Goal: Task Accomplishment & Management: Complete application form

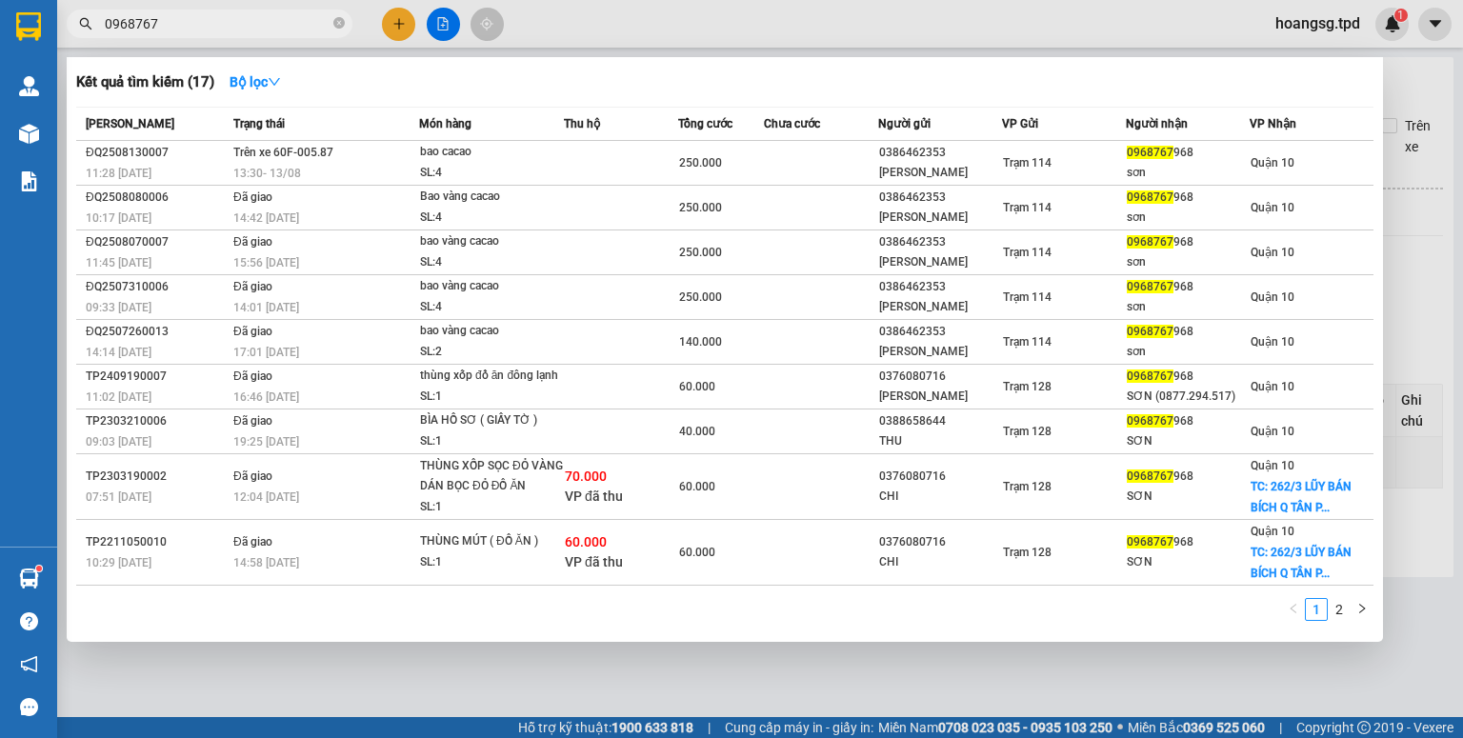
type input "0968767"
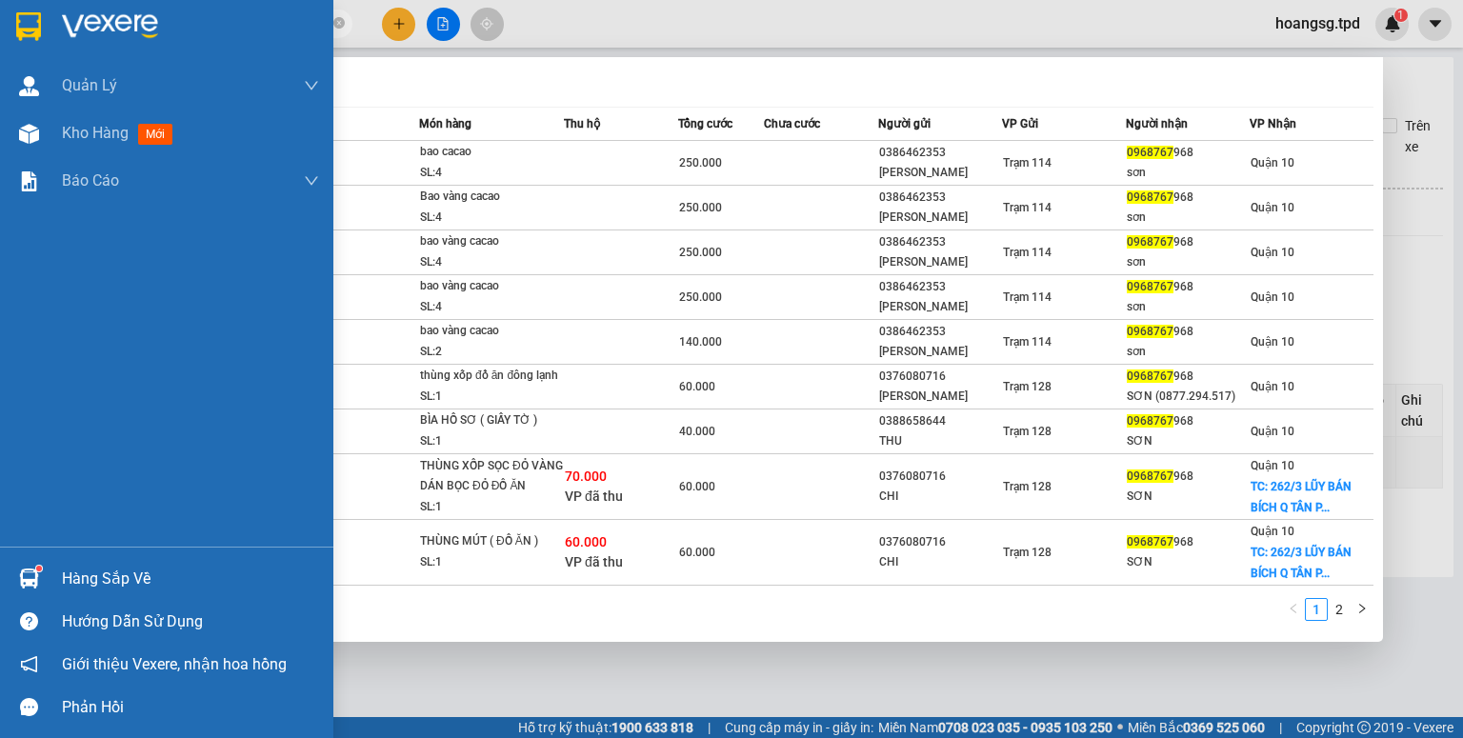
click at [30, 556] on div "Hàng sắp về Hướng dẫn sử dụng Giới thiệu Vexere, nhận hoa hồng Phản hồi" at bounding box center [166, 638] width 333 height 182
click at [45, 577] on div at bounding box center [28, 578] width 33 height 33
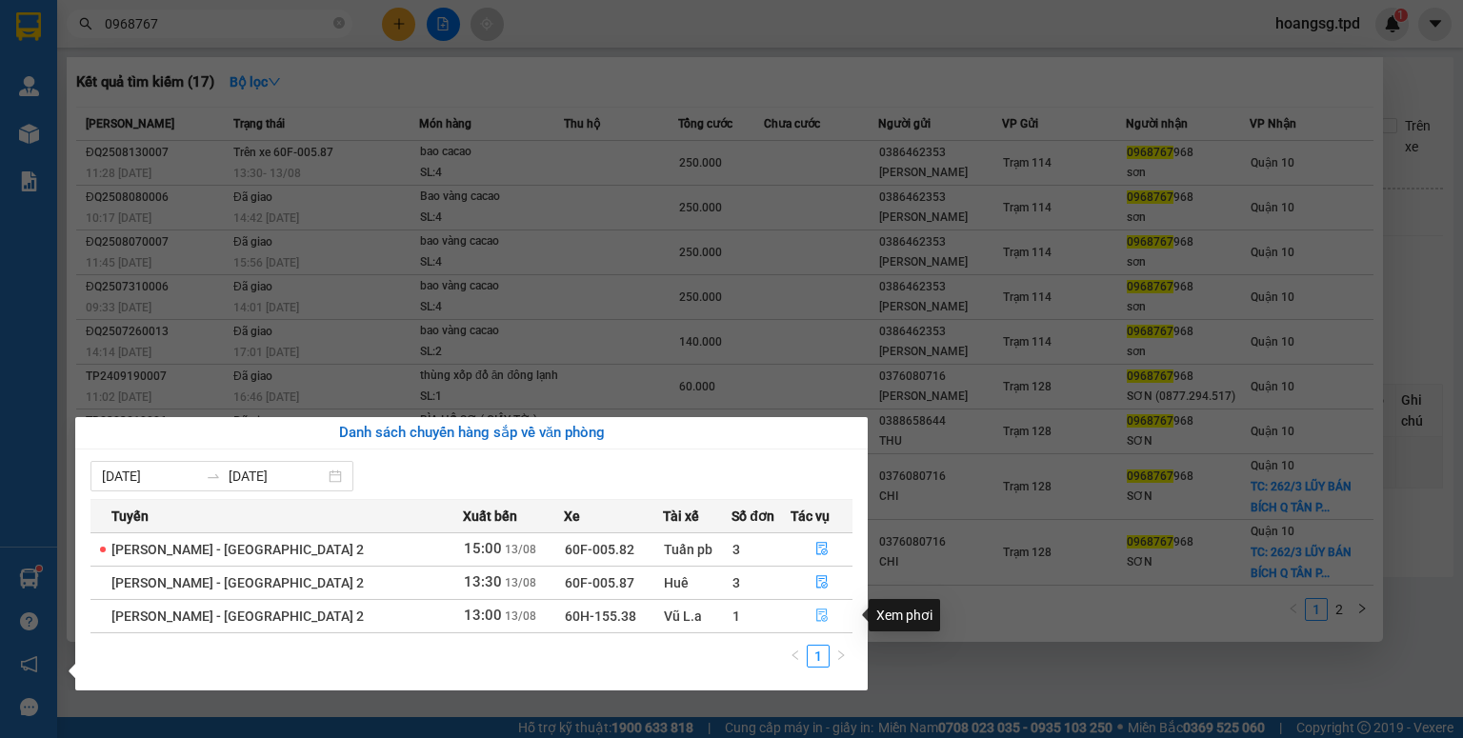
click at [804, 614] on button "button" at bounding box center [822, 616] width 60 height 30
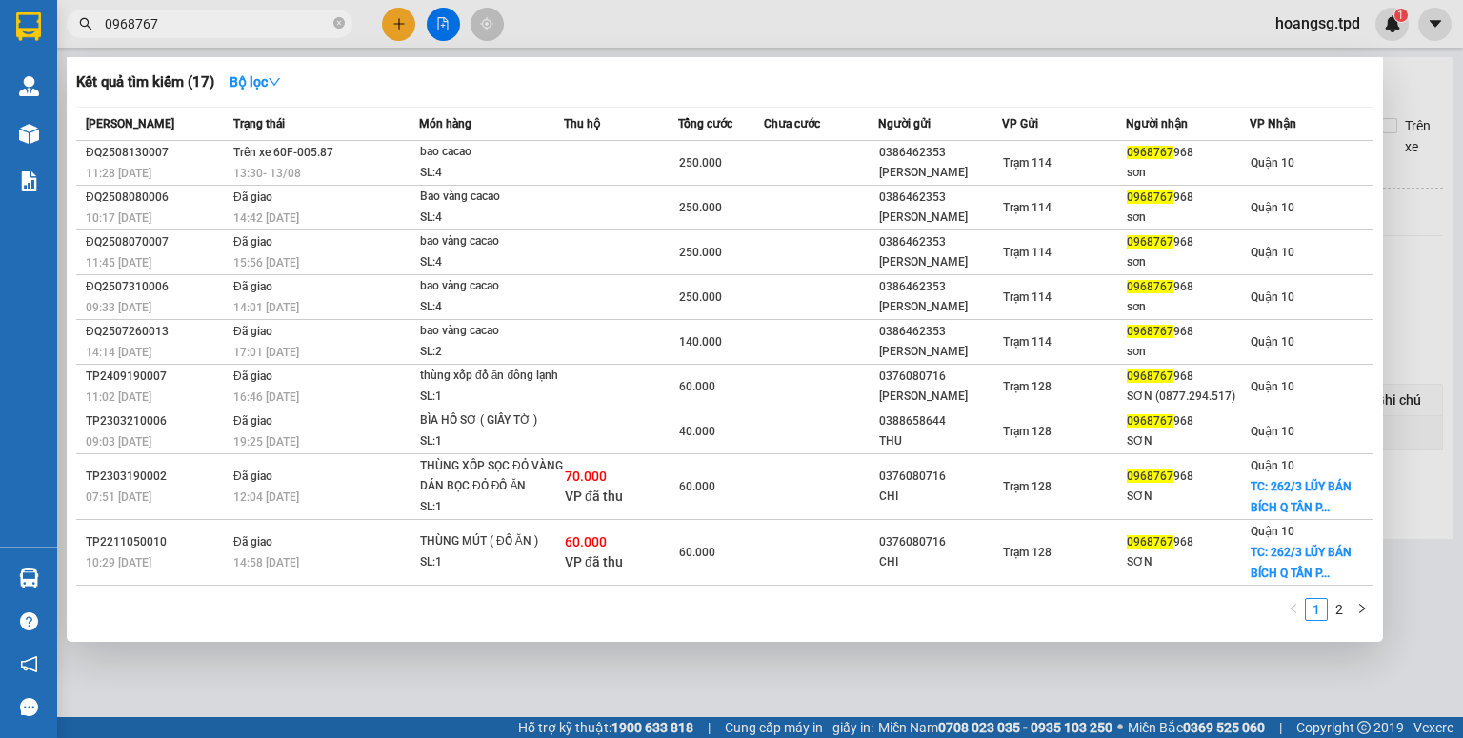
click at [662, 662] on div at bounding box center [731, 369] width 1463 height 738
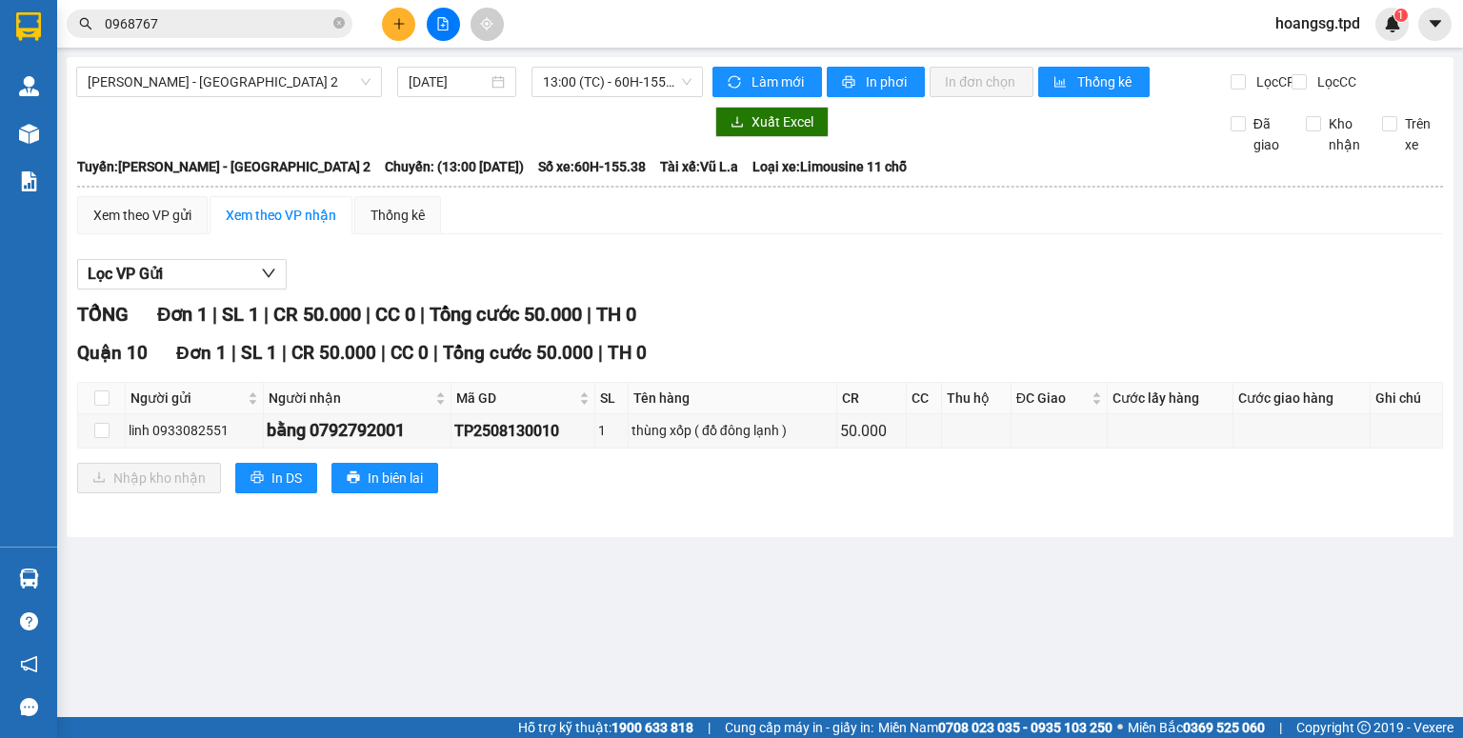
type input "[DATE]"
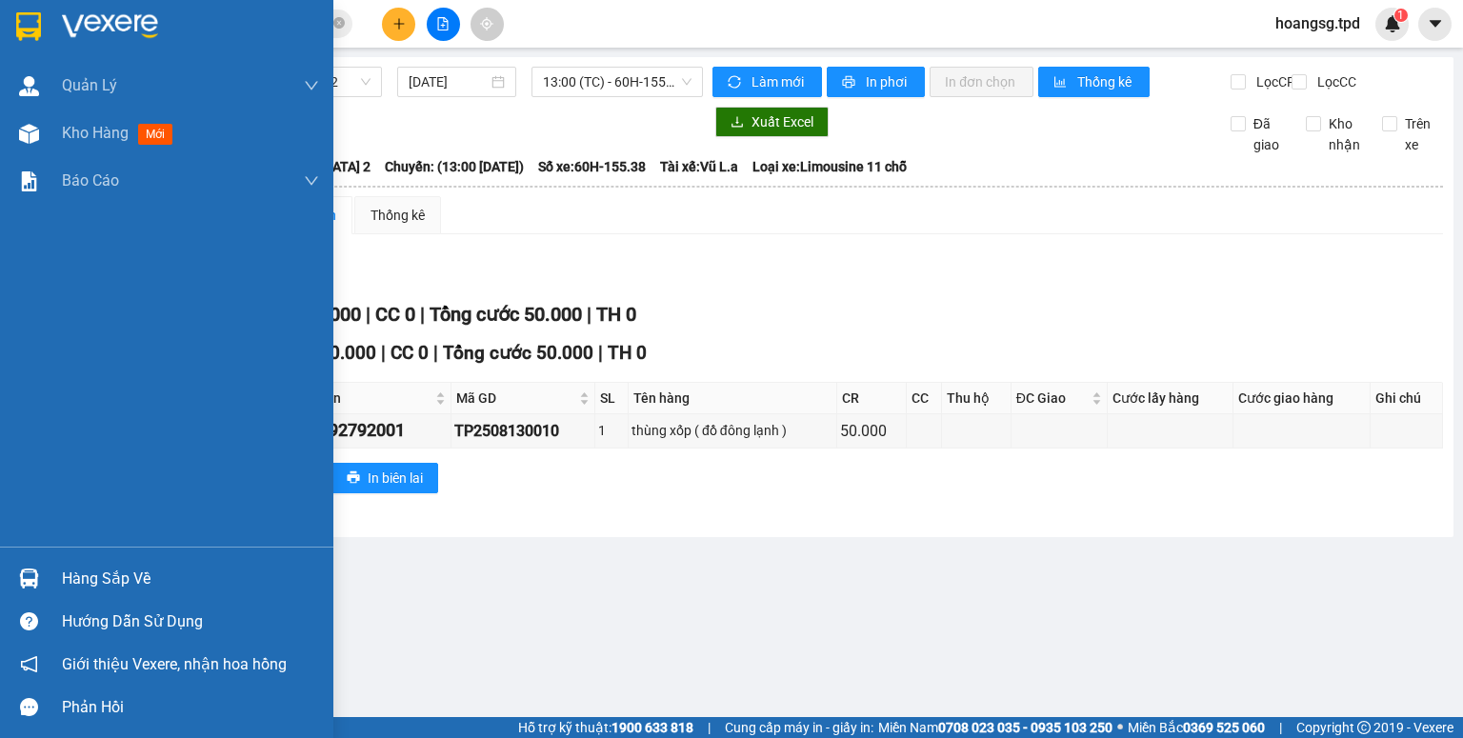
click at [0, 563] on div "Hàng sắp về" at bounding box center [166, 578] width 333 height 43
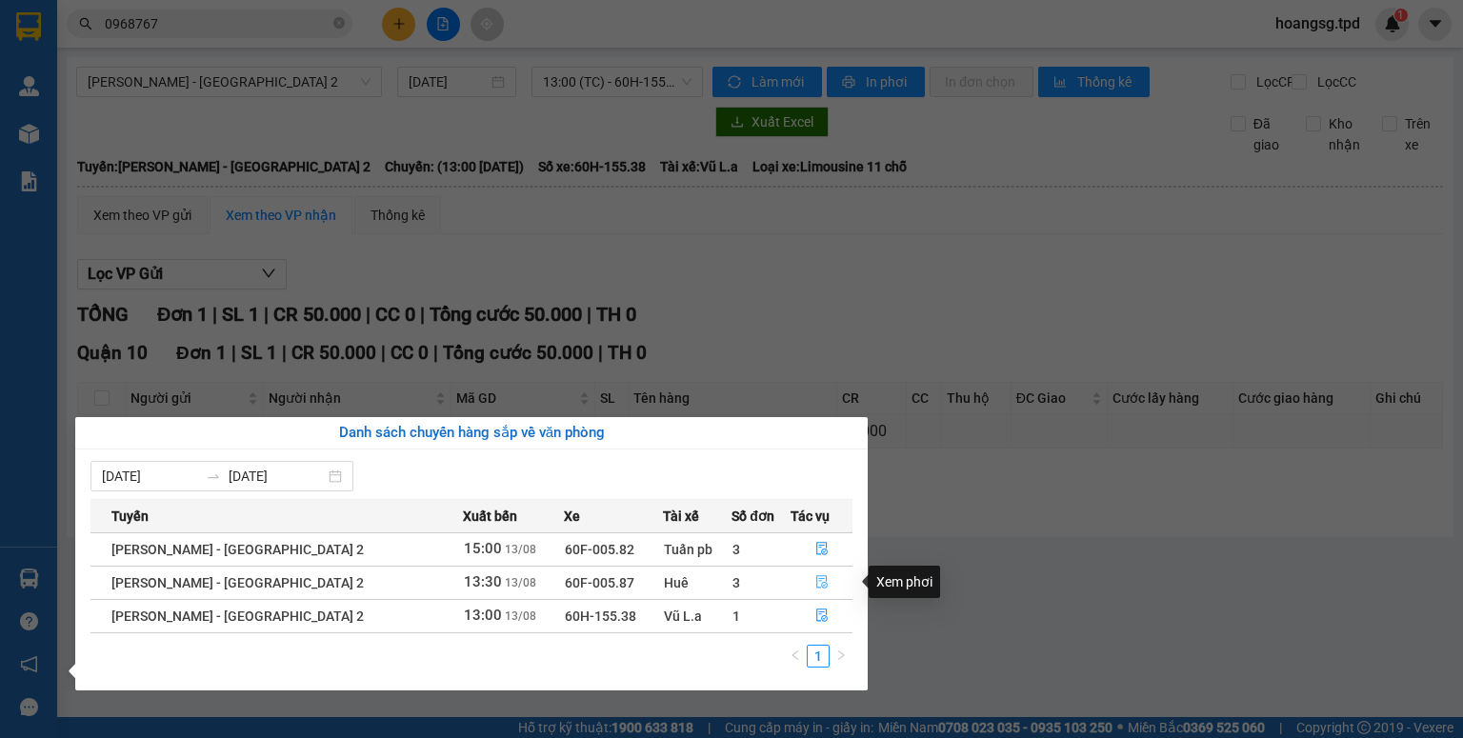
click at [823, 581] on button "button" at bounding box center [822, 583] width 60 height 30
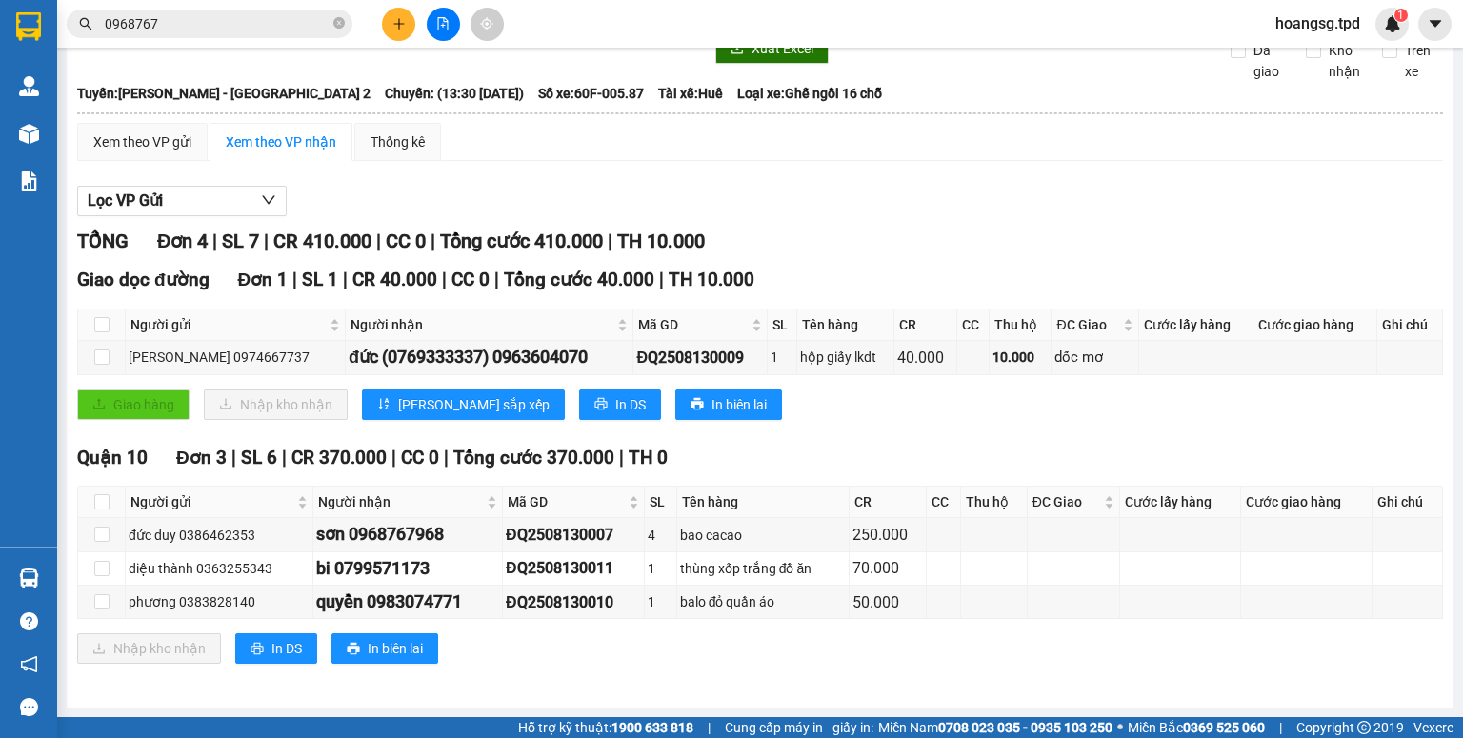
scroll to position [10, 0]
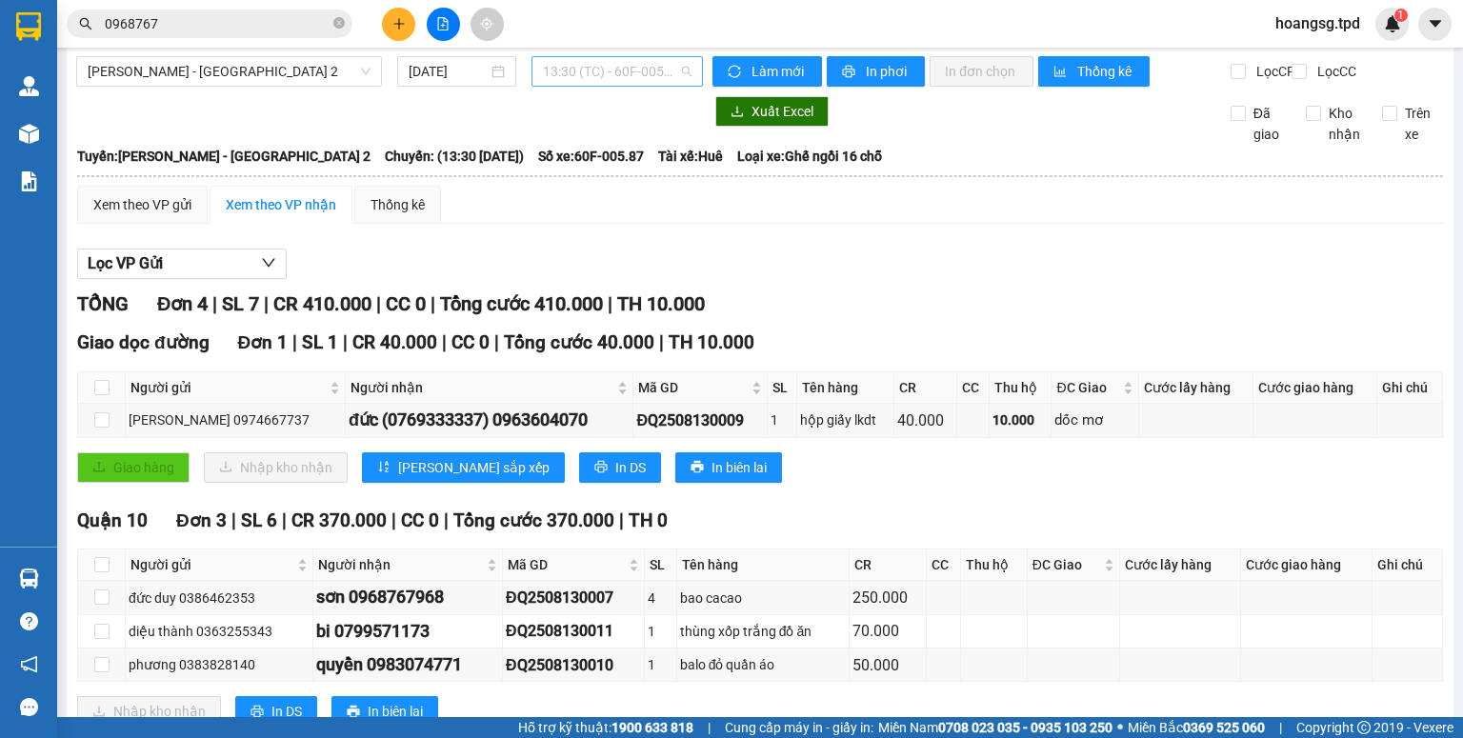
click at [623, 73] on span "13:30 (TC) - 60F-005.87" at bounding box center [618, 71] width 150 height 29
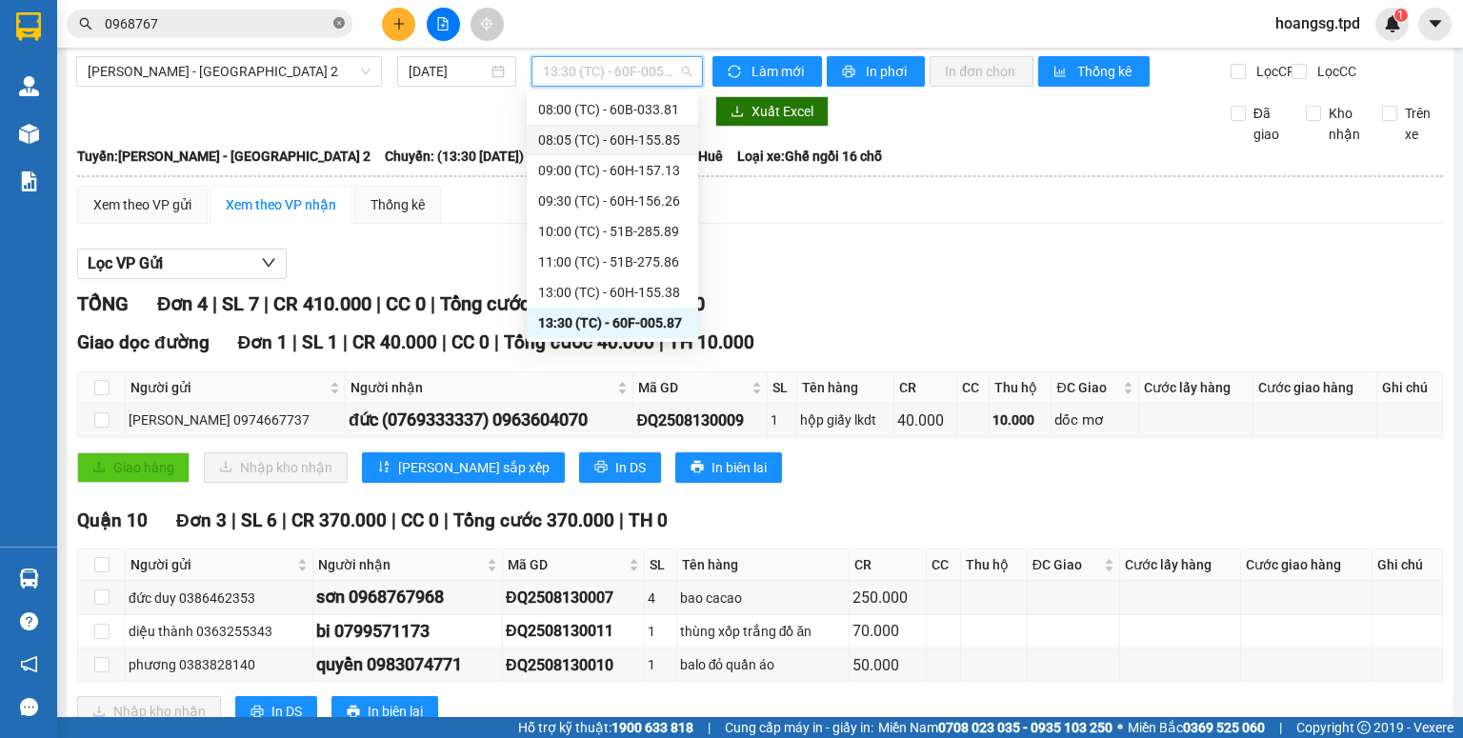
click at [340, 26] on icon "close-circle" at bounding box center [338, 22] width 11 height 11
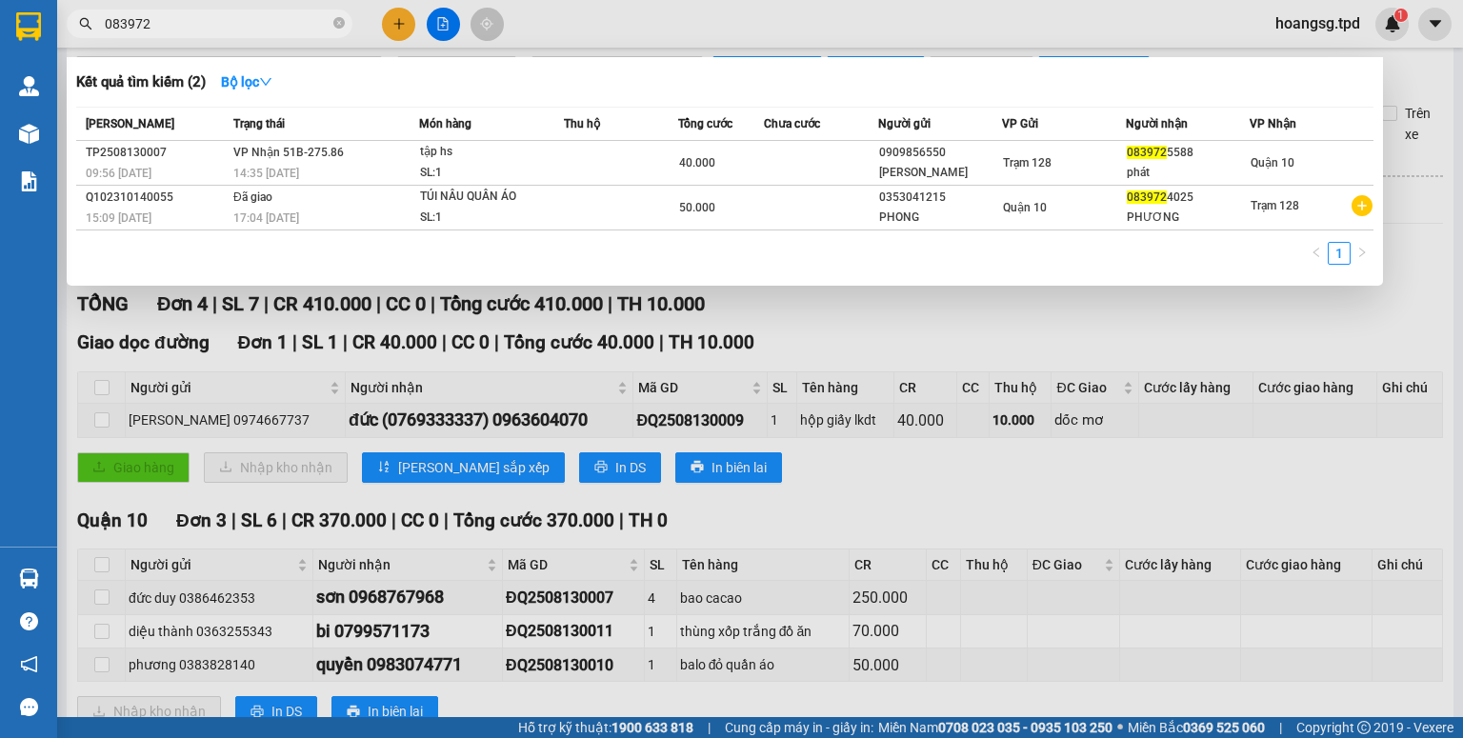
type input "083972"
click at [339, 25] on icon "close-circle" at bounding box center [338, 22] width 11 height 11
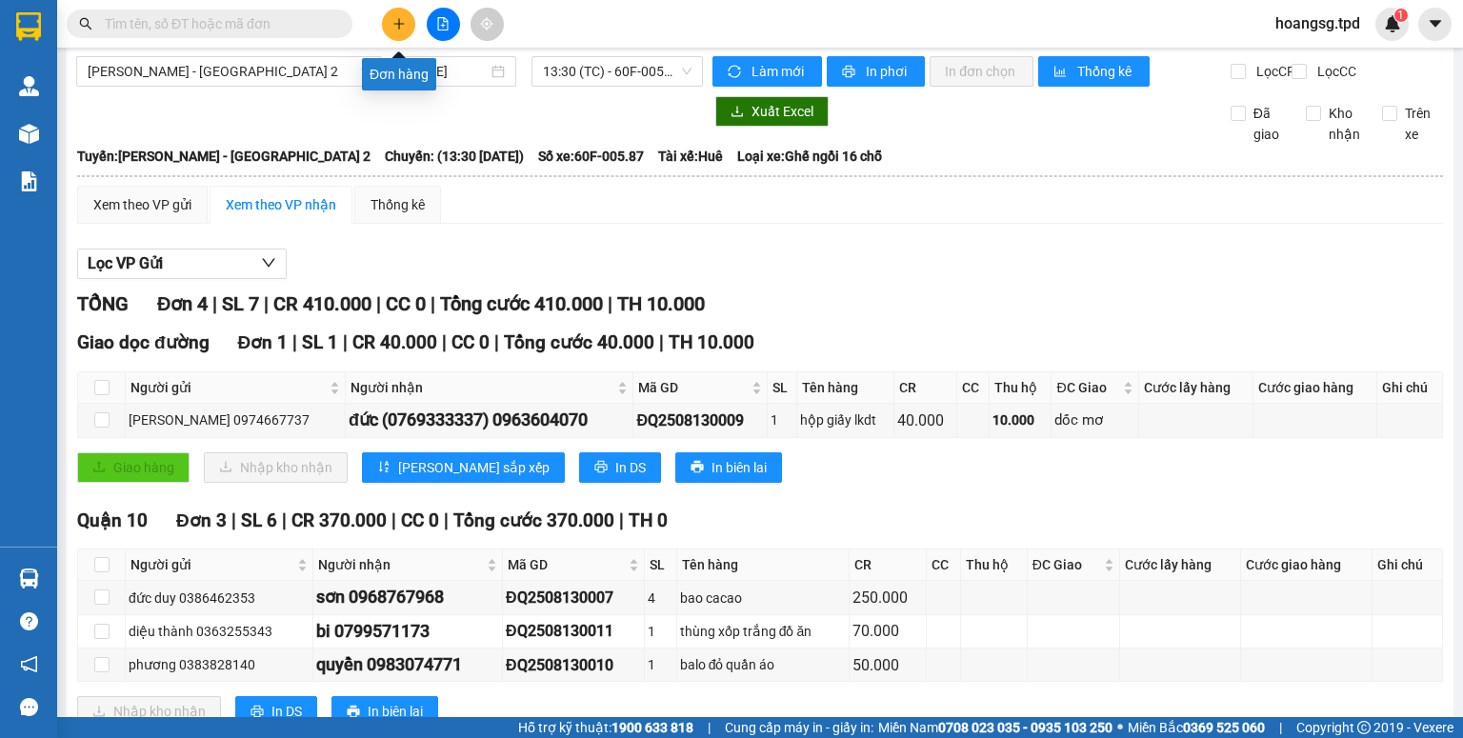
click at [394, 23] on icon "plus" at bounding box center [398, 23] width 10 height 1
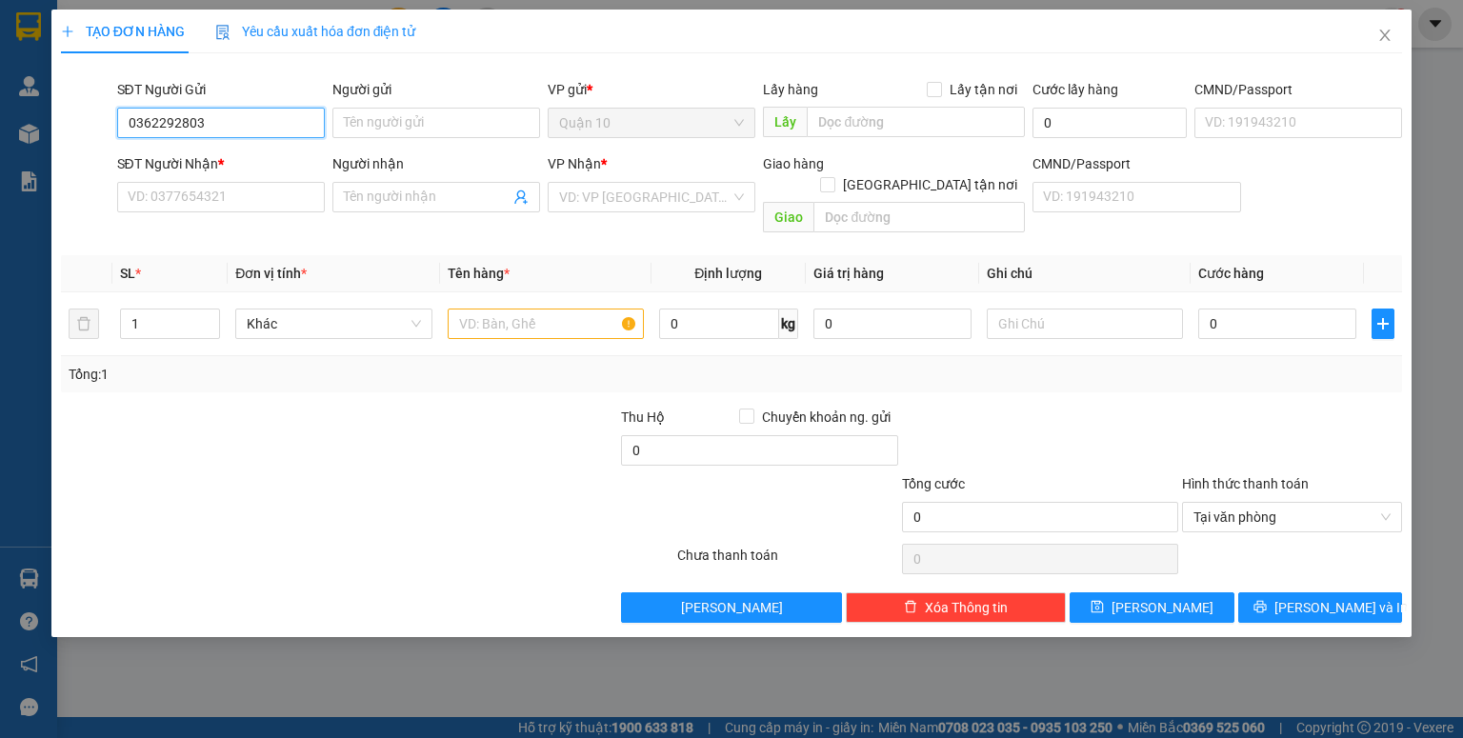
click at [238, 123] on input "0362292803" at bounding box center [221, 123] width 208 height 30
type input "0362292803"
click at [404, 114] on input "Người gửi" at bounding box center [437, 123] width 208 height 30
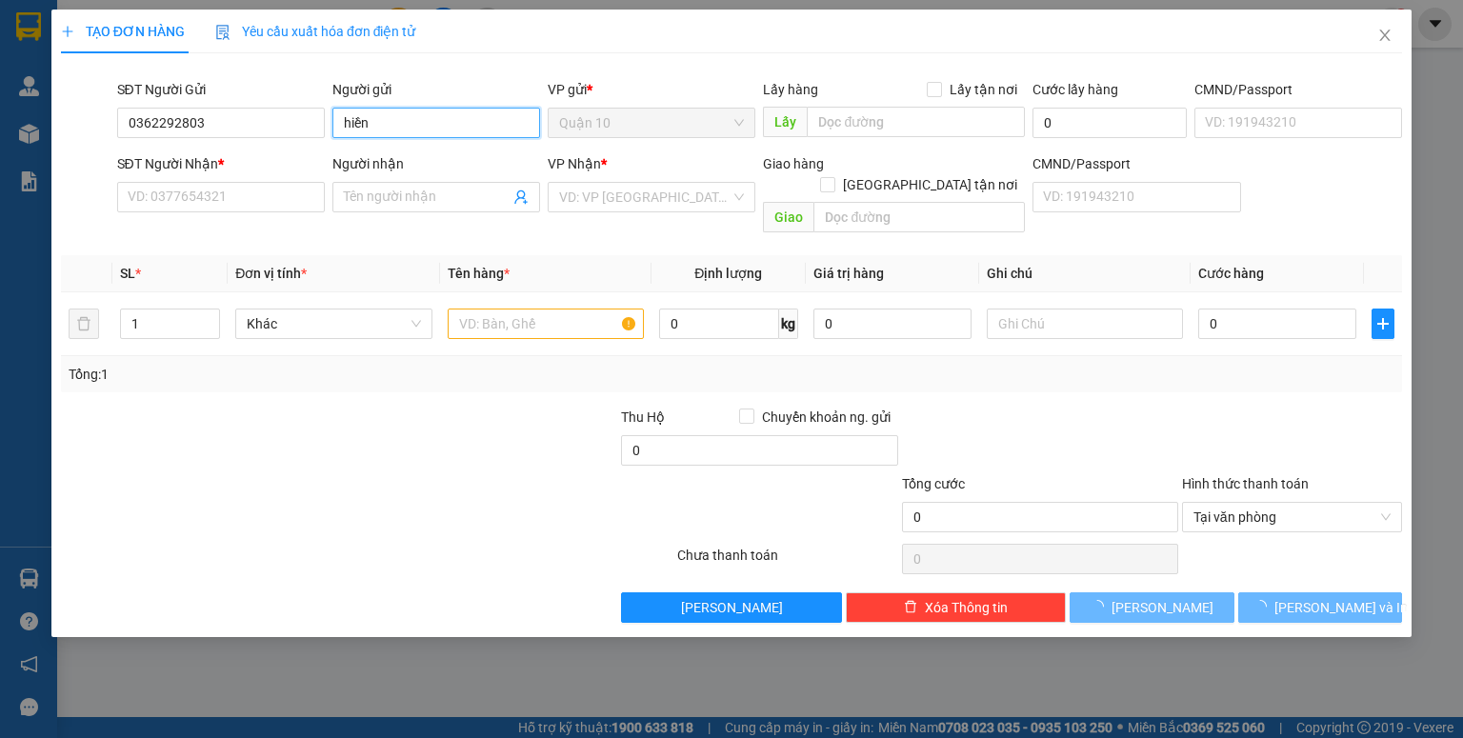
type input "hiền"
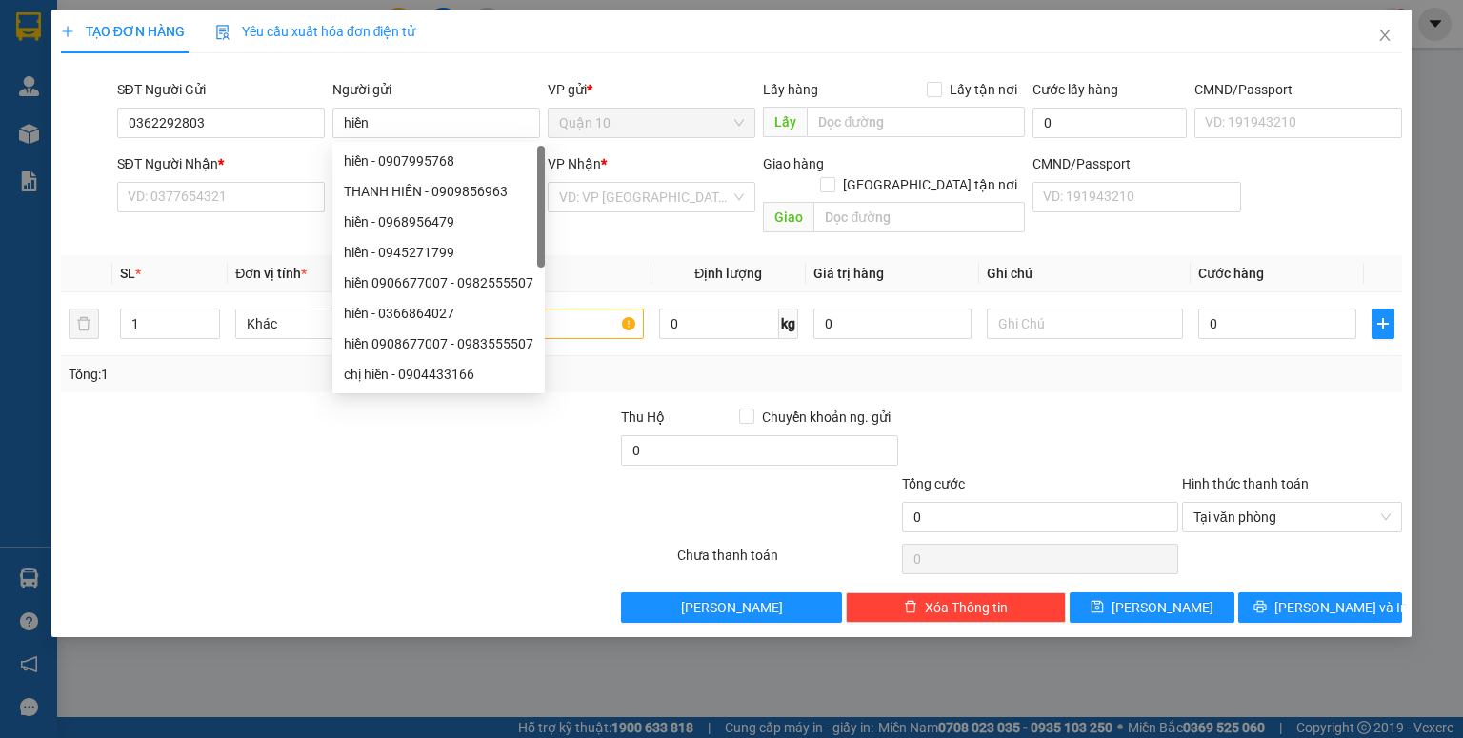
click at [1269, 93] on div "CMND/Passport" at bounding box center [1299, 89] width 208 height 21
click at [1269, 108] on input "CMND/Passport" at bounding box center [1299, 123] width 208 height 30
click at [1277, 126] on input "CMND/Passport" at bounding box center [1299, 123] width 208 height 30
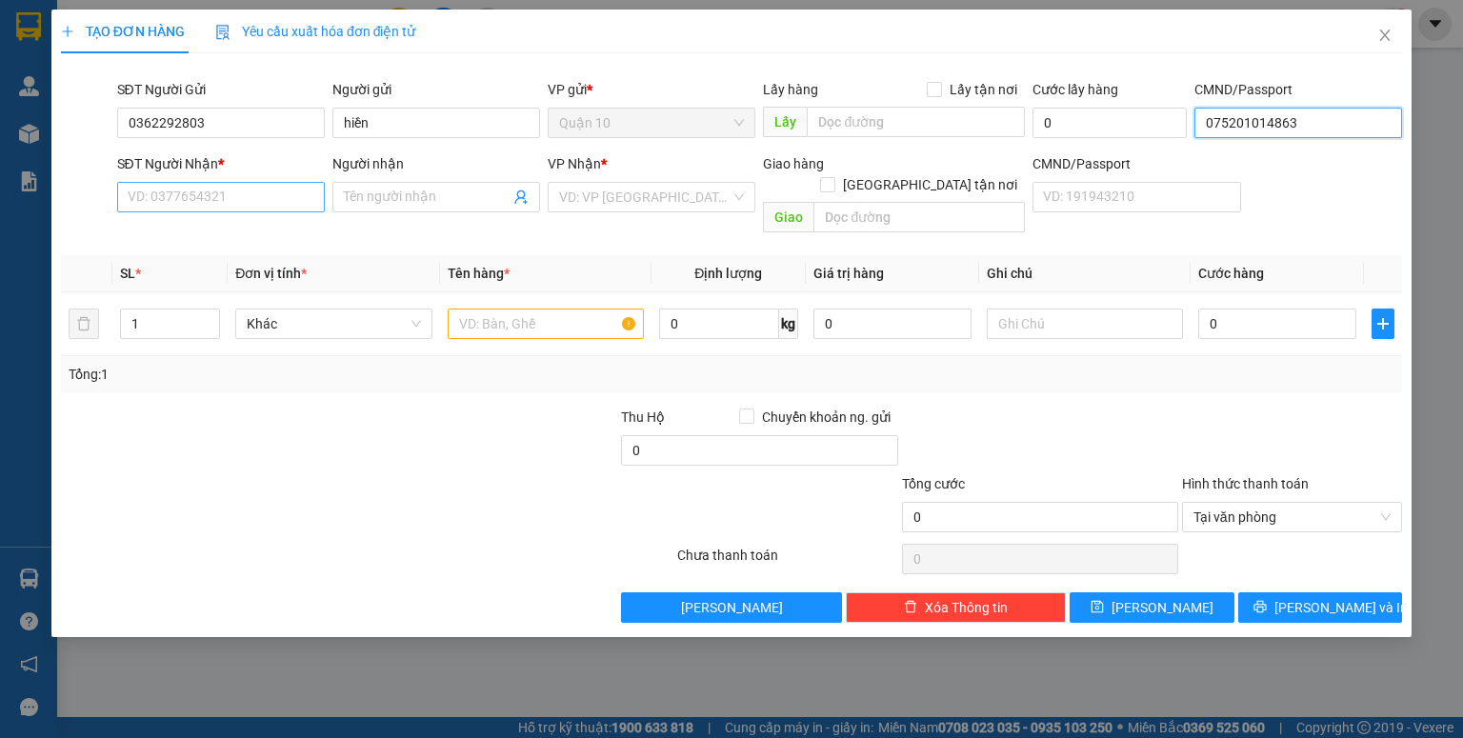
type input "075201014863"
click at [242, 197] on input "SĐT Người Nhận *" at bounding box center [221, 197] width 208 height 30
click at [303, 210] on input "0339730787" at bounding box center [221, 197] width 208 height 30
type input "0339730787"
click at [423, 206] on input "Người nhận" at bounding box center [427, 197] width 166 height 21
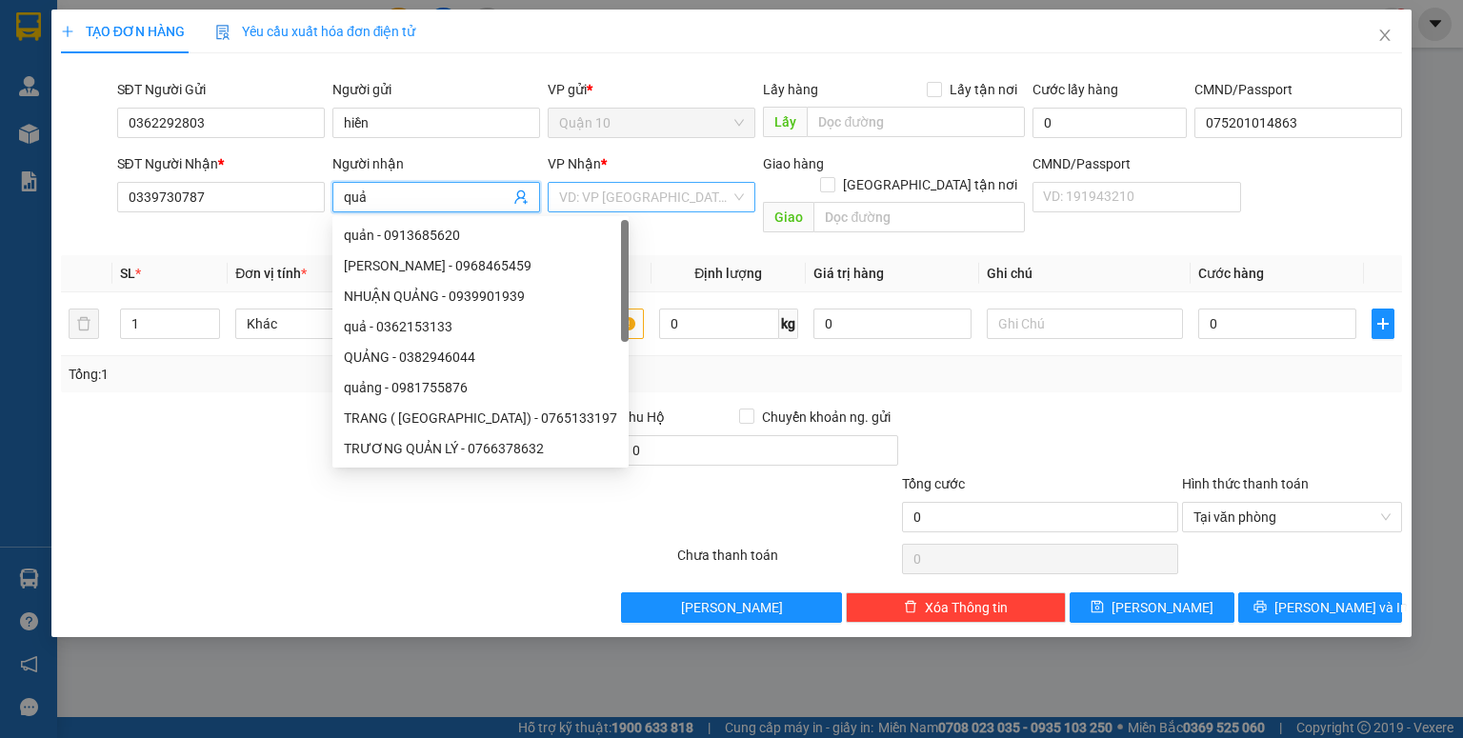
type input "quả"
click at [661, 205] on input "search" at bounding box center [644, 197] width 171 height 29
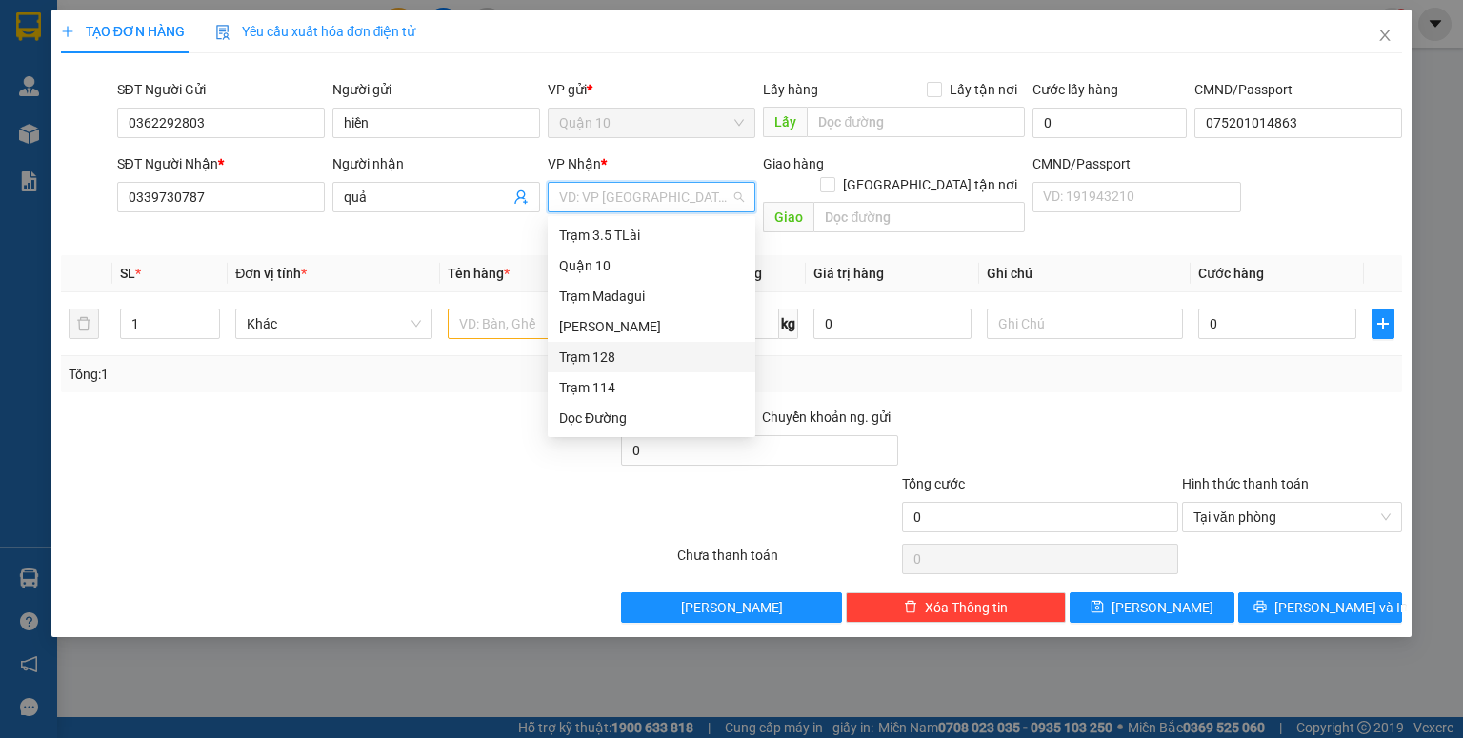
click at [610, 362] on div "Trạm 128" at bounding box center [651, 357] width 185 height 21
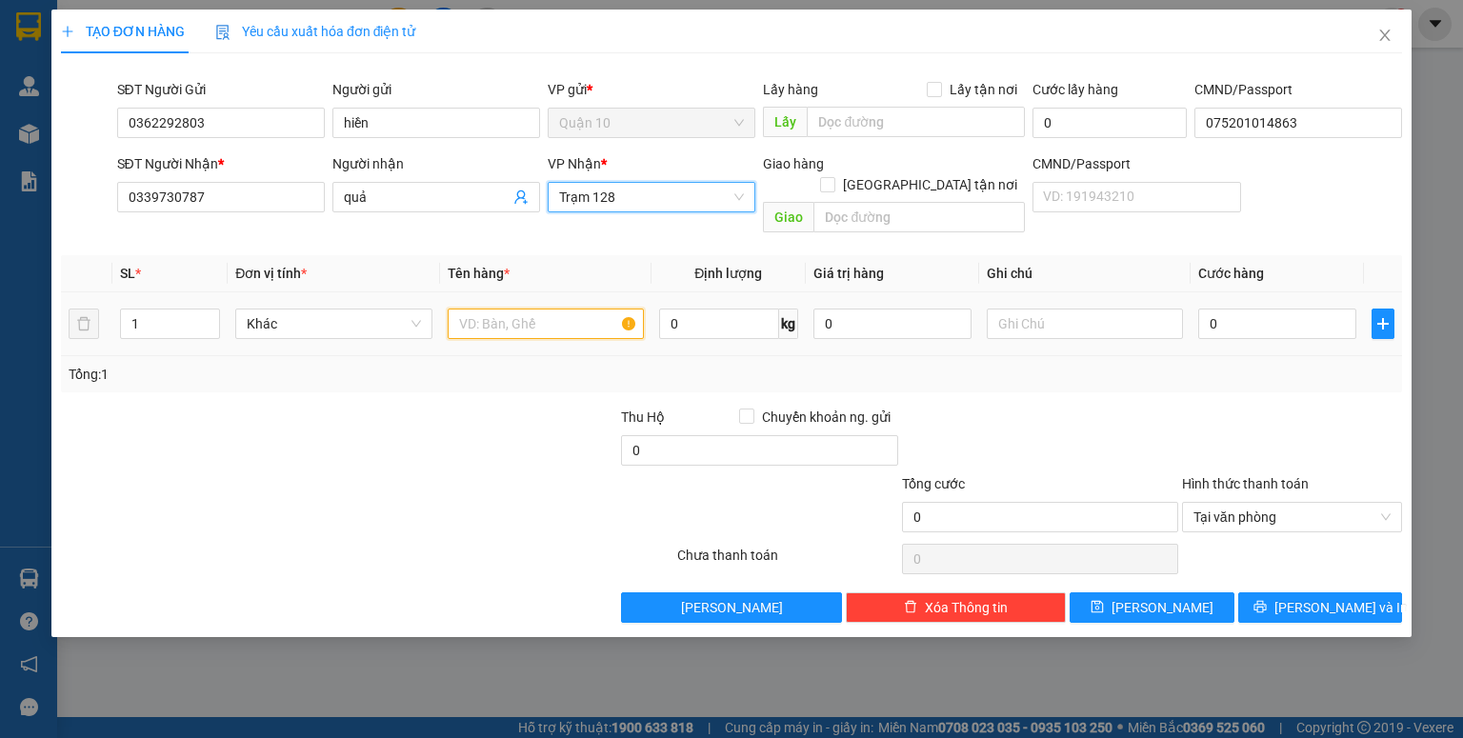
click at [483, 309] on input "text" at bounding box center [546, 324] width 196 height 30
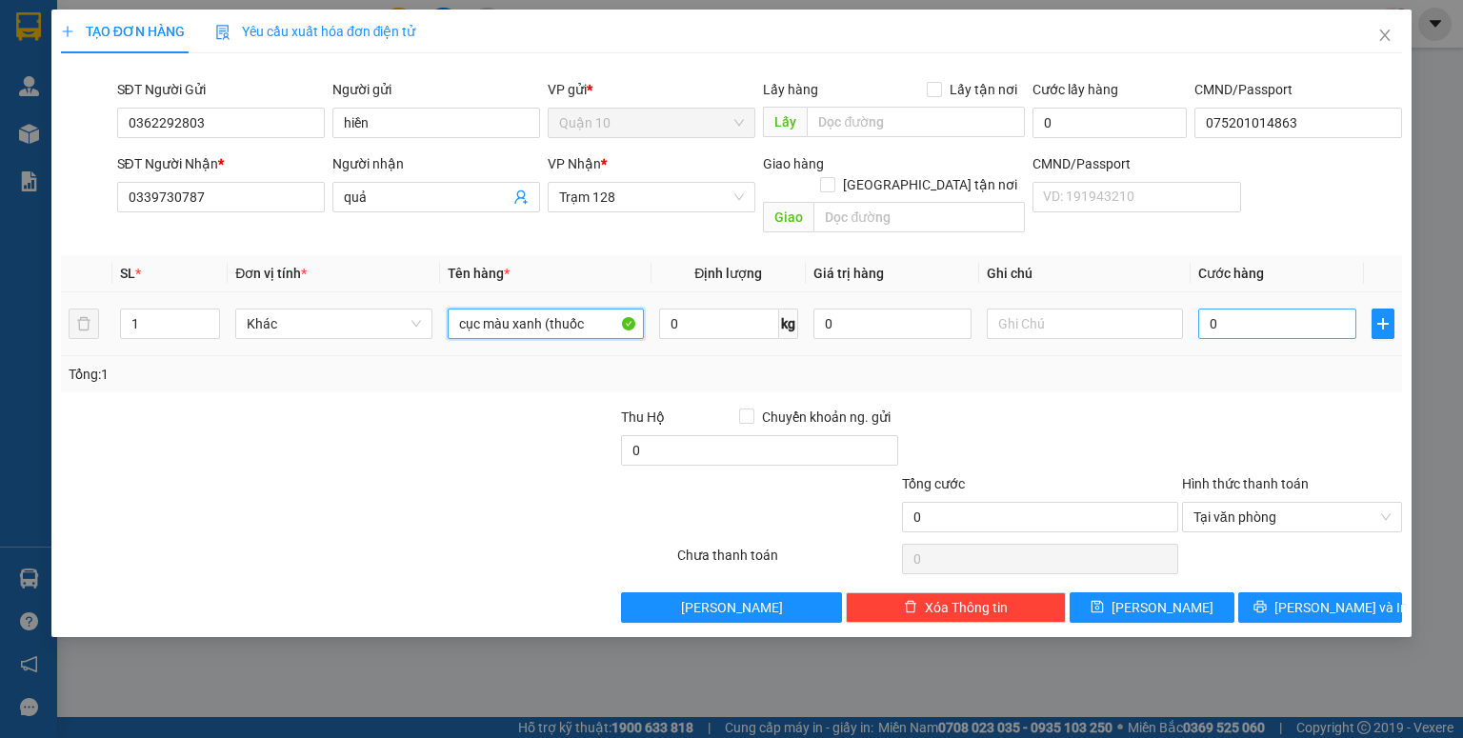
type input "cục màu xanh (thuốc"
click at [1311, 309] on input "0" at bounding box center [1278, 324] width 158 height 30
type input "4"
type input "40"
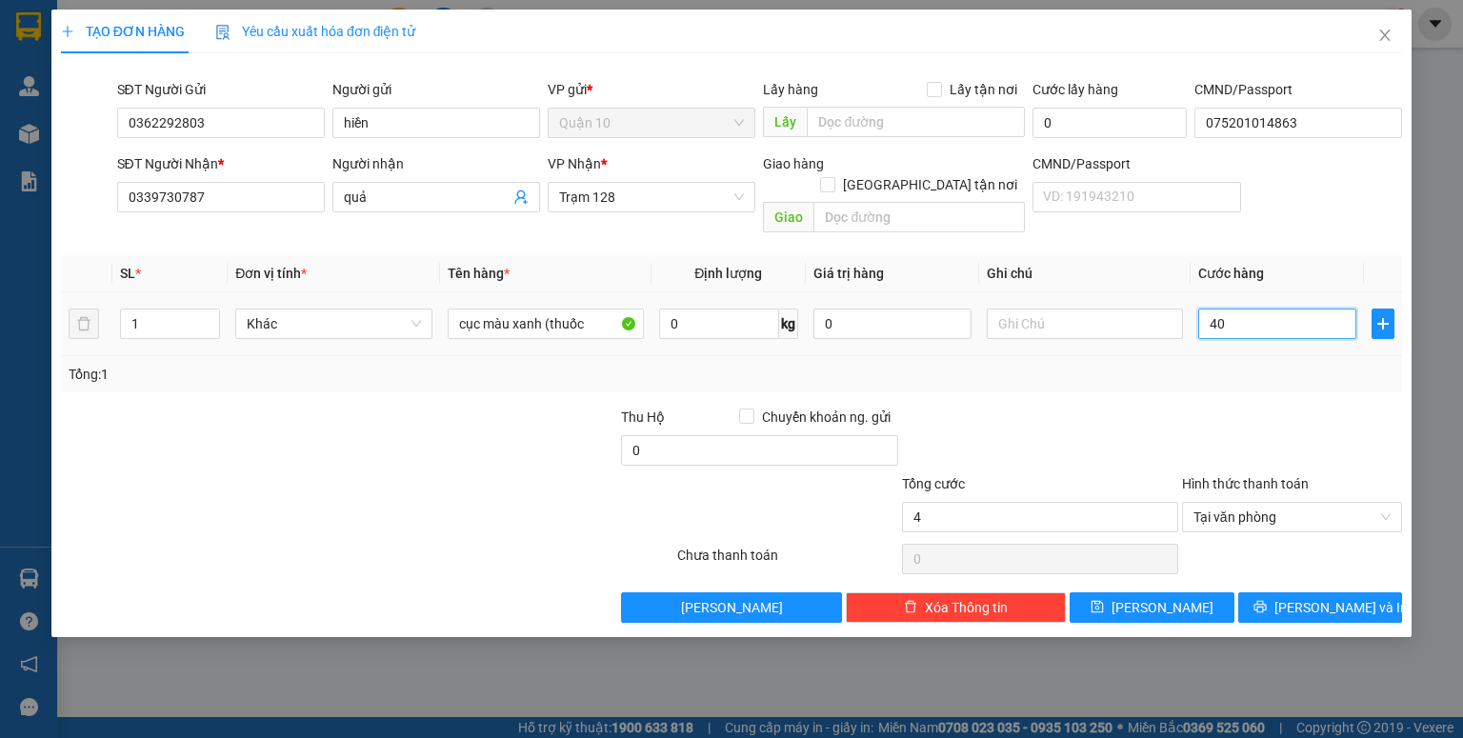
type input "40"
type input "40.000"
click at [844, 309] on input "0" at bounding box center [893, 324] width 158 height 30
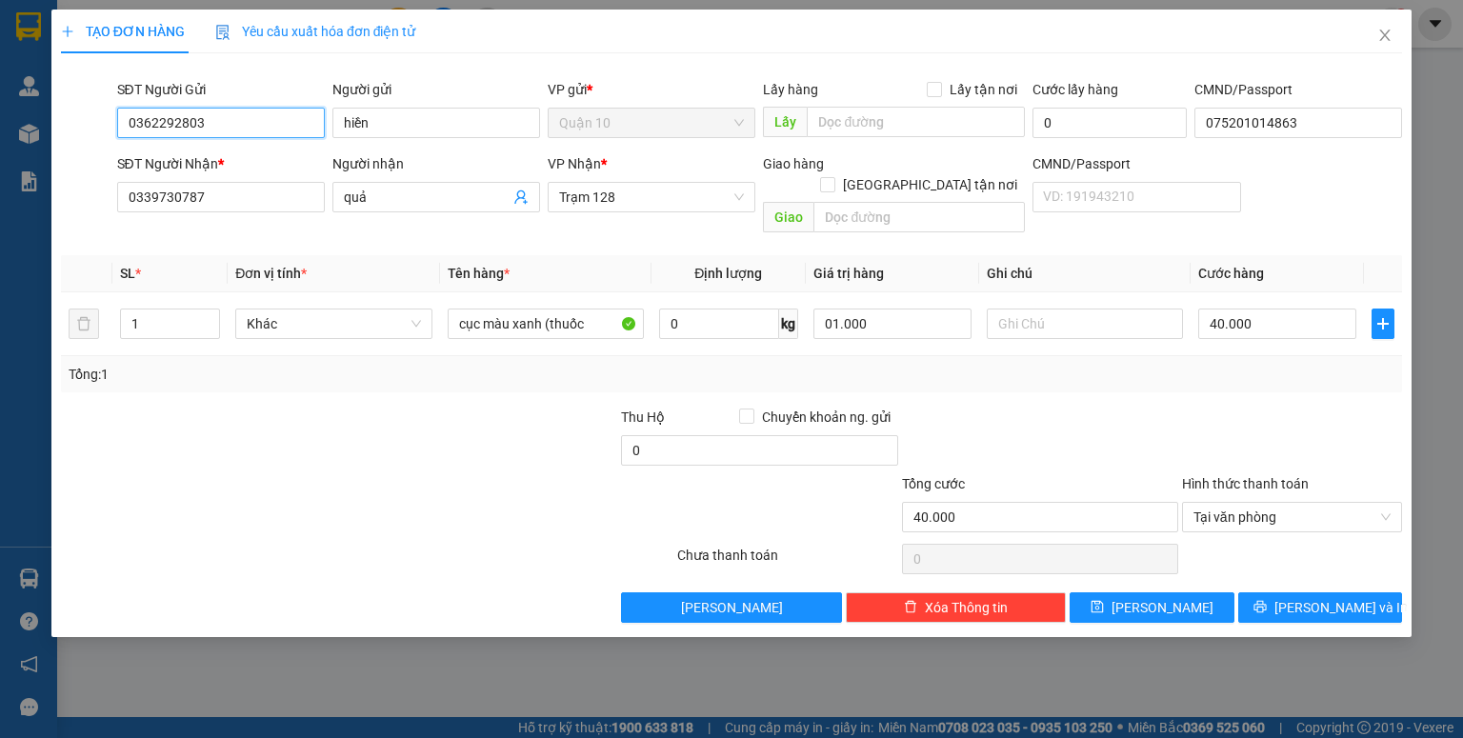
type input "1.000.000"
drag, startPoint x: 254, startPoint y: 129, endPoint x: 0, endPoint y: 128, distance: 254.4
click at [0, 128] on div "TẠO ĐƠN HÀNG Yêu cầu xuất hóa đơn điện tử Transit Pickup Surcharge Ids Transit …" at bounding box center [731, 369] width 1463 height 738
click at [1300, 593] on button "[PERSON_NAME] và In" at bounding box center [1321, 608] width 165 height 30
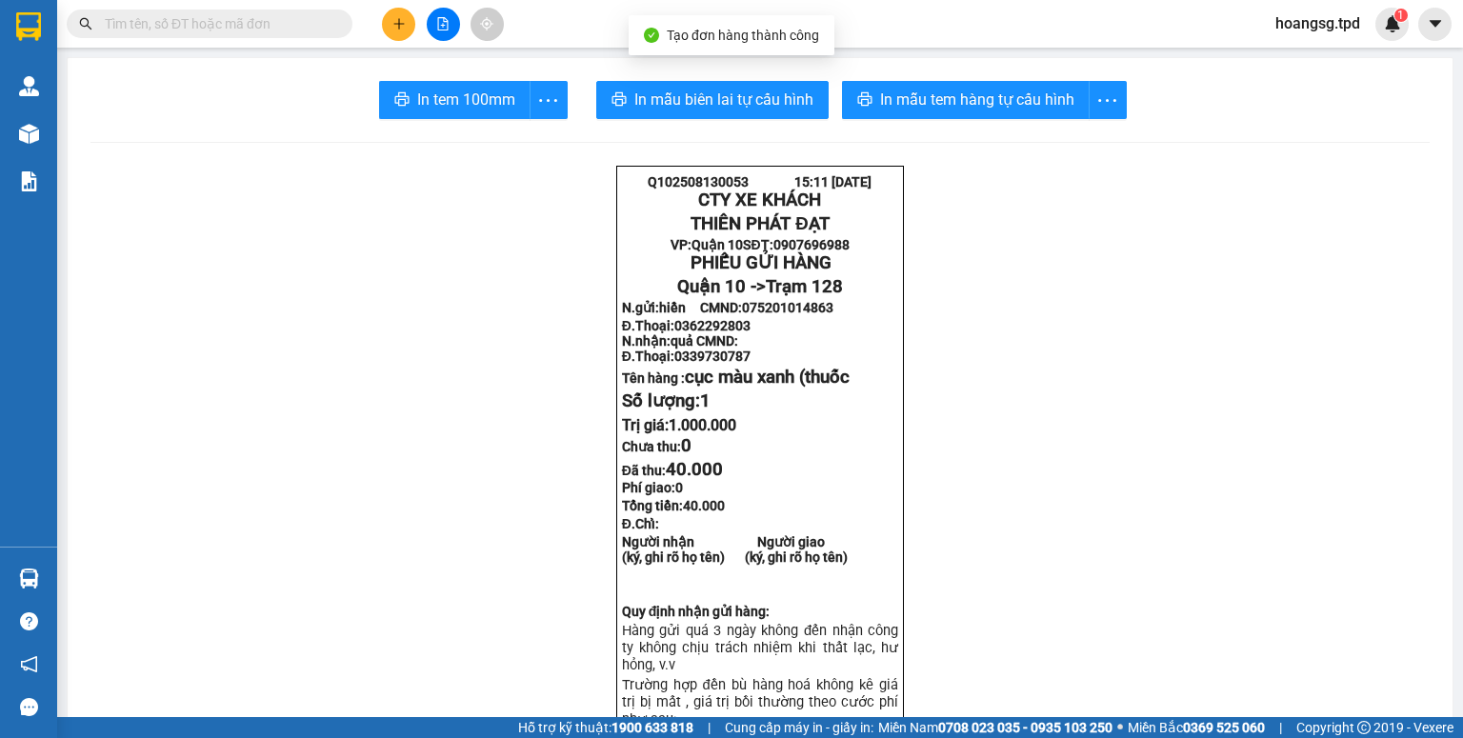
drag, startPoint x: 261, startPoint y: 10, endPoint x: 222, endPoint y: 29, distance: 43.5
paste input "0362292803"
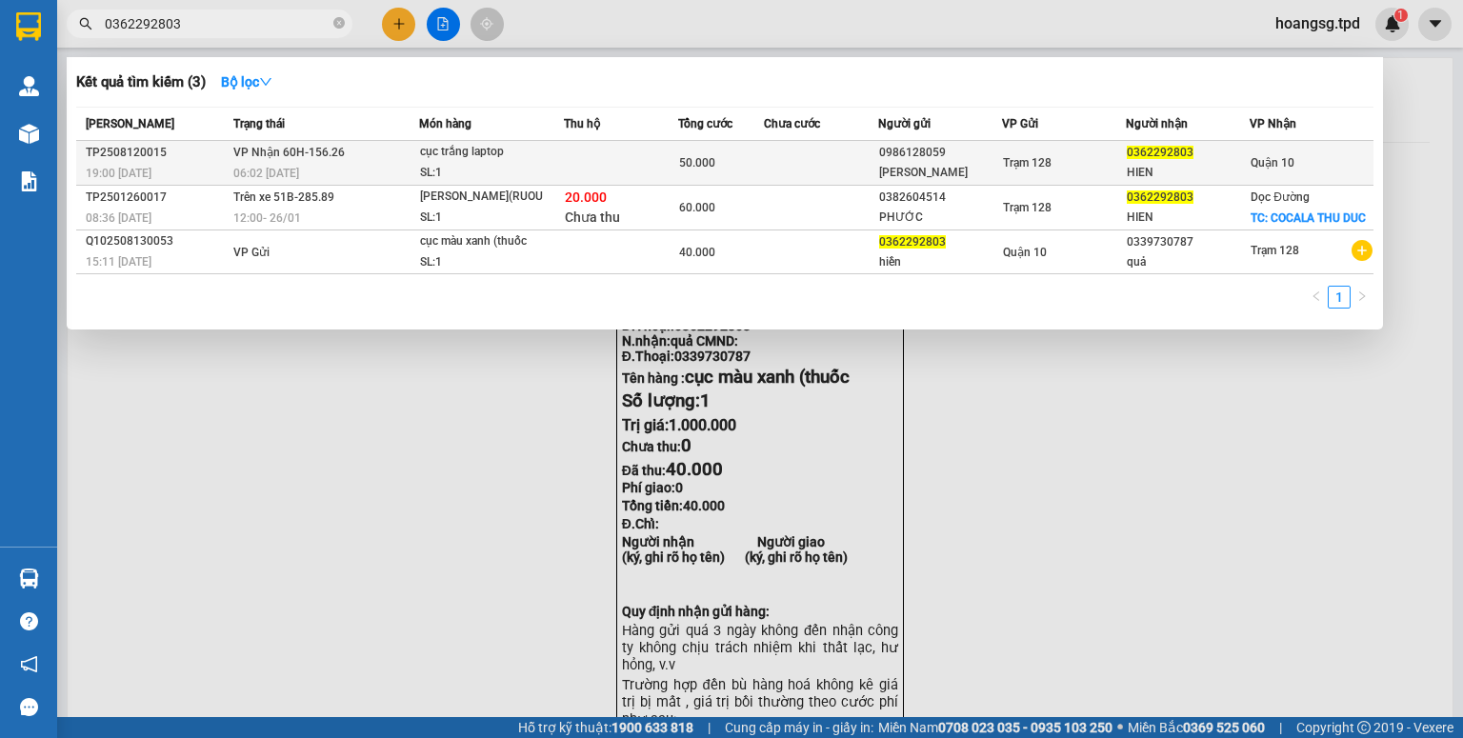
type input "0362292803"
click at [861, 164] on td at bounding box center [821, 163] width 114 height 45
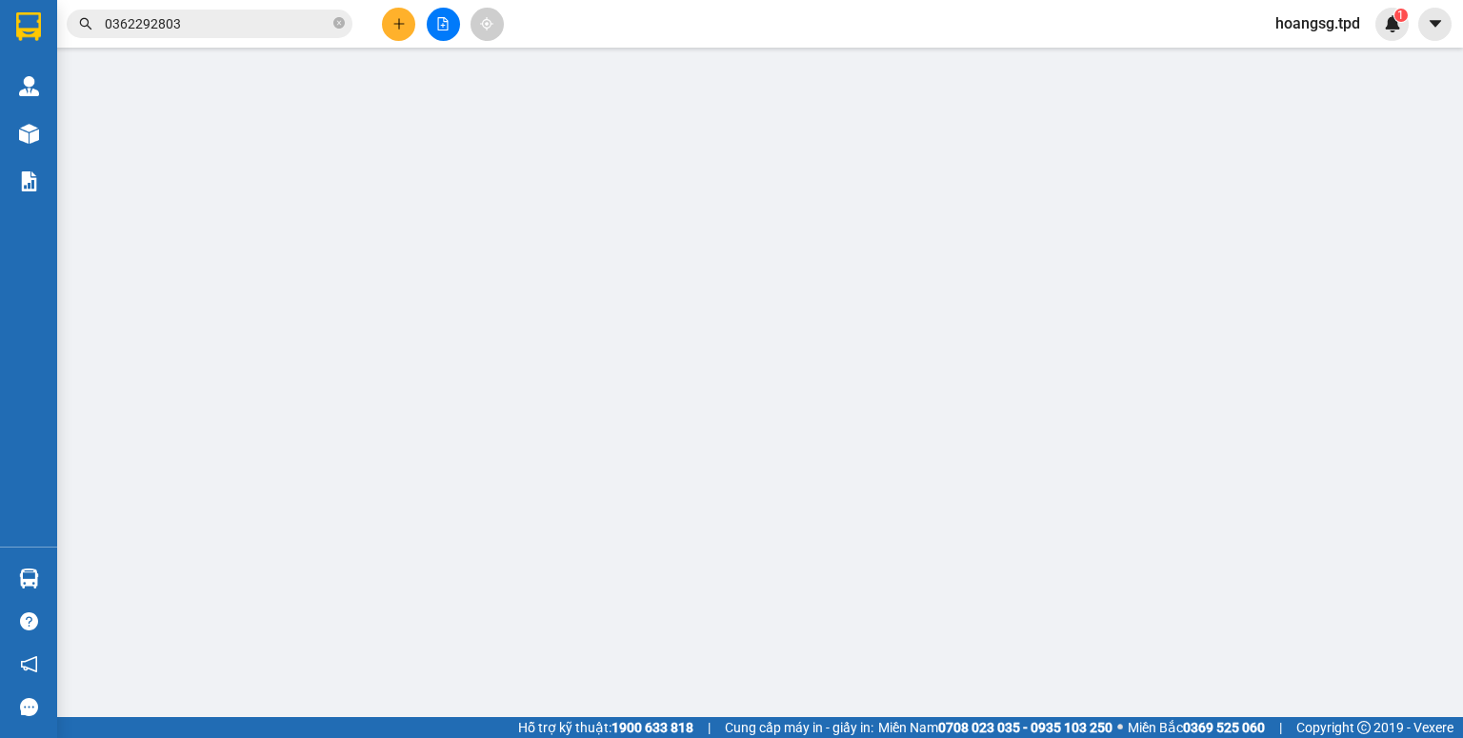
type input "0986128059"
type input "[PERSON_NAME]"
type input "045079000525"
type input "0362292803"
type input "HIEN"
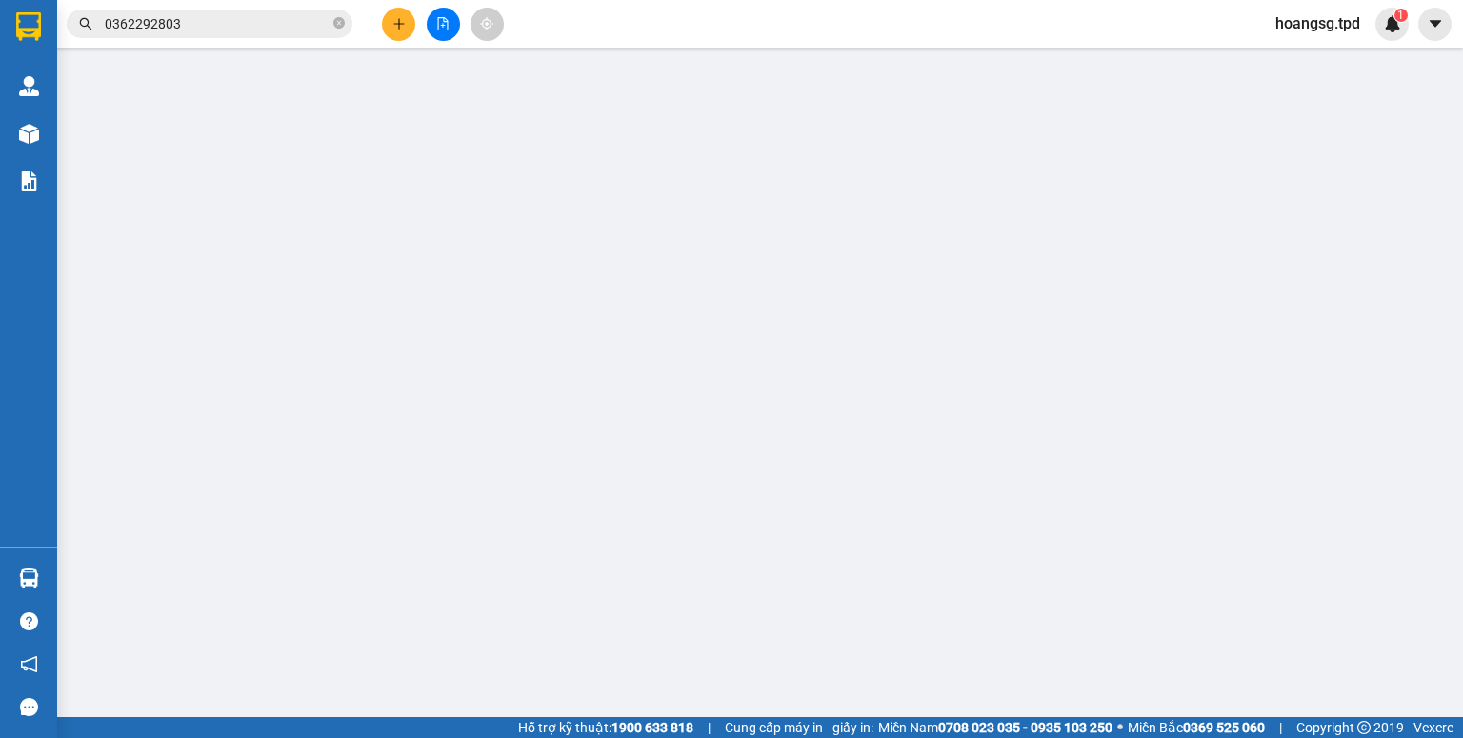
type input "50.000"
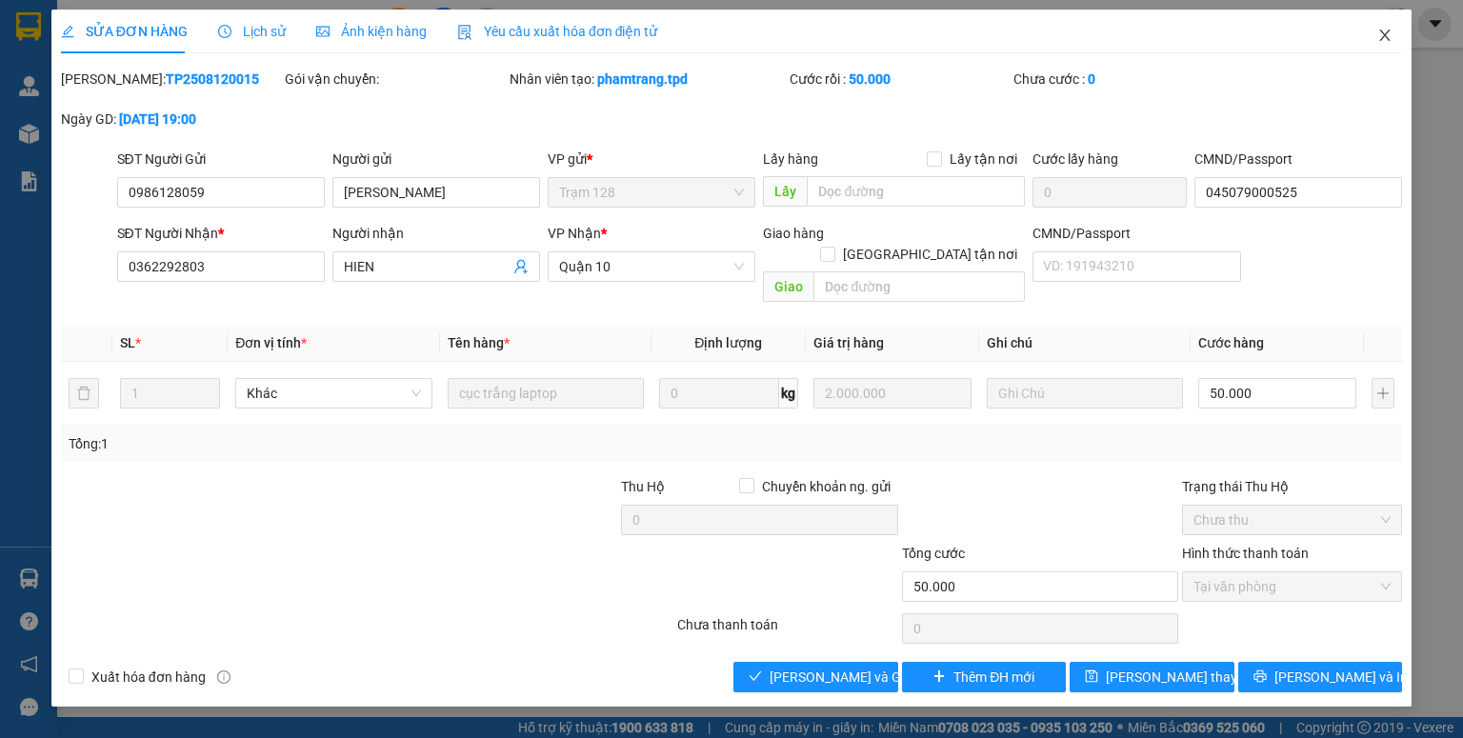
click at [1386, 33] on icon "close" at bounding box center [1385, 35] width 15 height 15
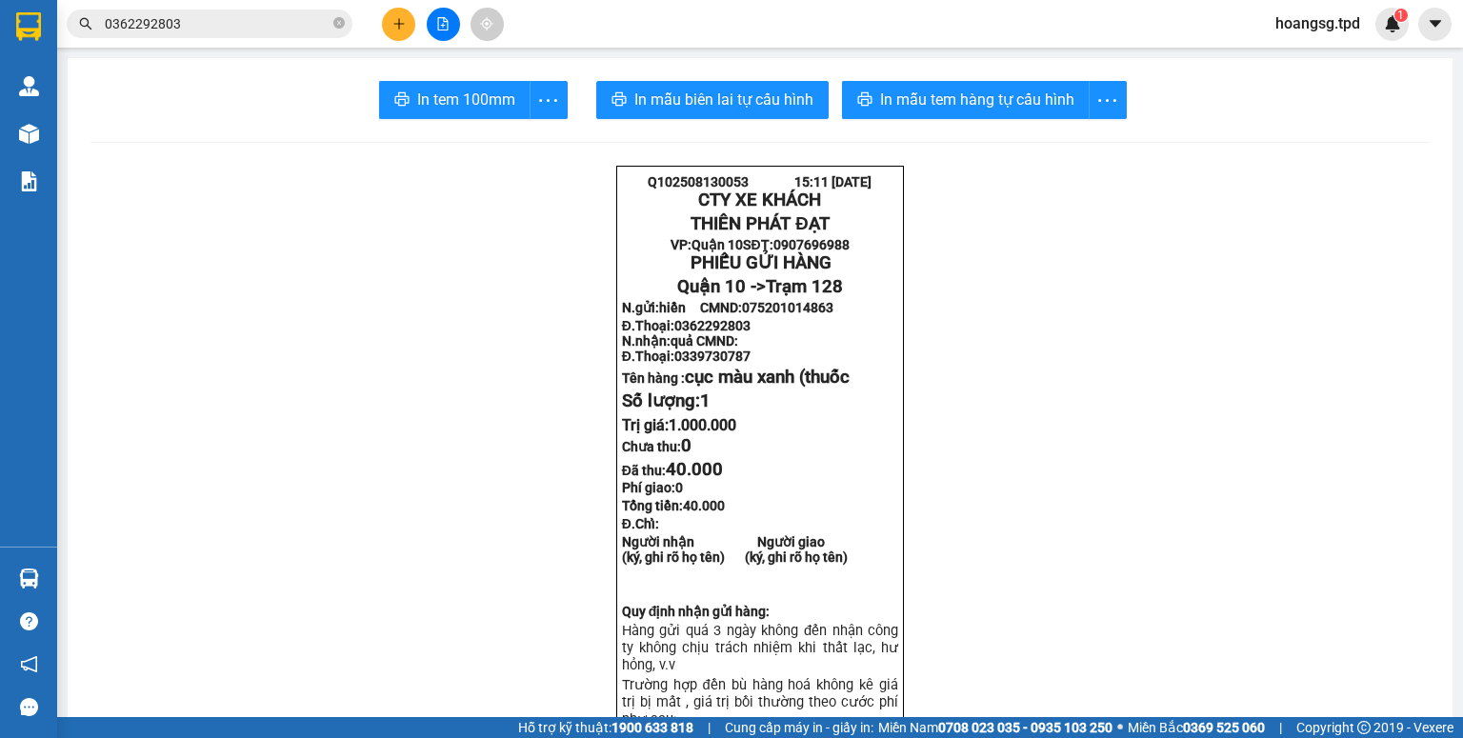
click at [249, 27] on input "0362292803" at bounding box center [217, 23] width 225 height 21
